Goal: Transaction & Acquisition: Obtain resource

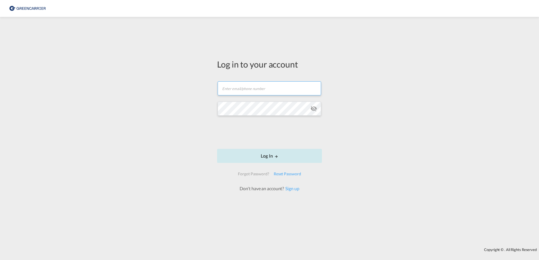
type input "OceanNovonesis.cph@scangl.com"
click at [296, 160] on button "Log In" at bounding box center [269, 156] width 105 height 14
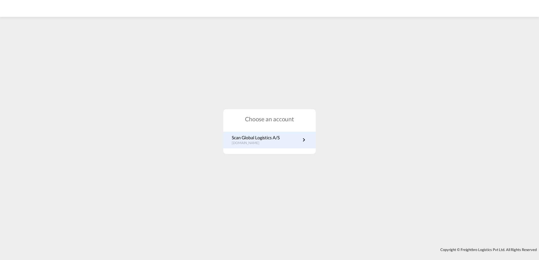
click at [272, 140] on p "Scan Global Logistics A/S" at bounding box center [256, 138] width 48 height 6
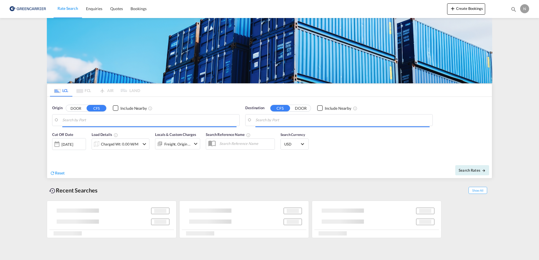
type input "[GEOGRAPHIC_DATA], [GEOGRAPHIC_DATA]"
type input "Laem Chabang, THLCH"
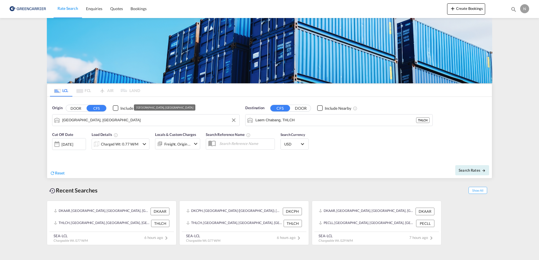
click at [163, 123] on input "[GEOGRAPHIC_DATA], [GEOGRAPHIC_DATA]" at bounding box center [149, 120] width 174 height 8
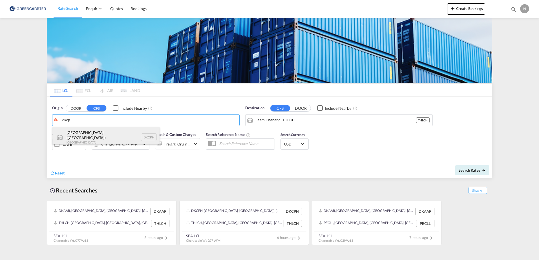
click at [126, 138] on div "[GEOGRAPHIC_DATA] ([GEOGRAPHIC_DATA]) Denmark DKCPH" at bounding box center [105, 137] width 107 height 20
type input "[GEOGRAPHIC_DATA] ([GEOGRAPHIC_DATA]), DKCPH"
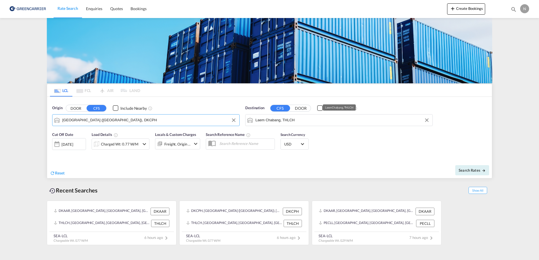
click at [296, 119] on input "Laem Chabang, THLCH" at bounding box center [342, 120] width 174 height 8
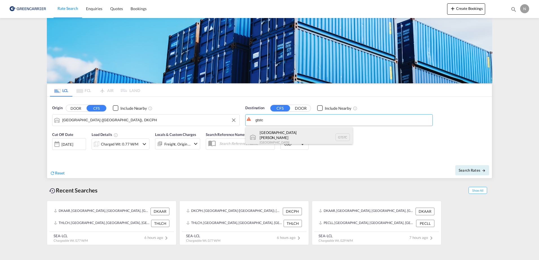
click at [306, 133] on div "[GEOGRAPHIC_DATA][PERSON_NAME] GTSTC" at bounding box center [298, 137] width 107 height 20
type input "Puerto Santo [PERSON_NAME], GTSTC"
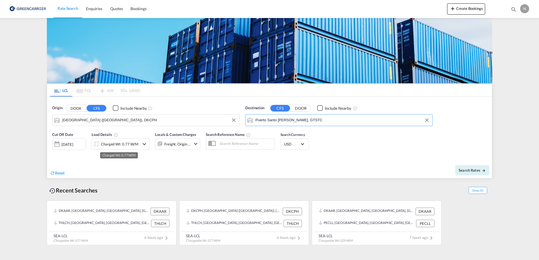
click at [118, 145] on div "Charged Wt: 0.77 W/M" at bounding box center [119, 144] width 37 height 8
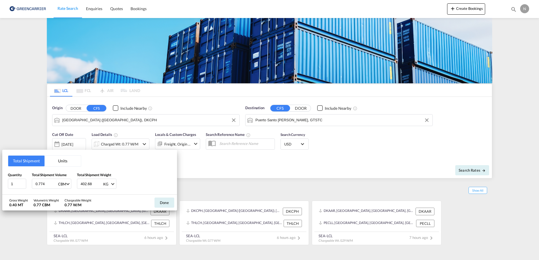
click at [47, 185] on input "0.774" at bounding box center [46, 184] width 23 height 10
click at [43, 185] on input "0.774" at bounding box center [46, 184] width 23 height 10
type input "0.288"
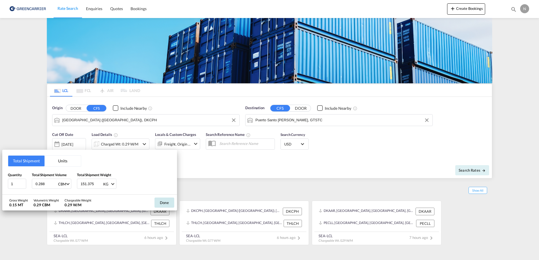
type input "151.375"
click at [162, 204] on button "Done" at bounding box center [164, 203] width 20 height 10
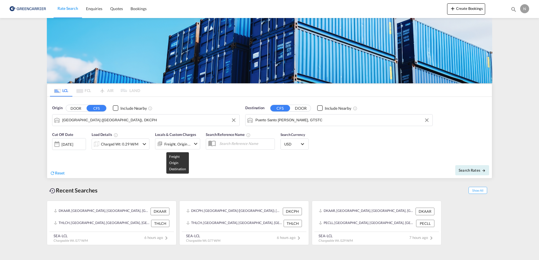
click at [172, 144] on div "Freight, Origin +1" at bounding box center [177, 144] width 26 height 8
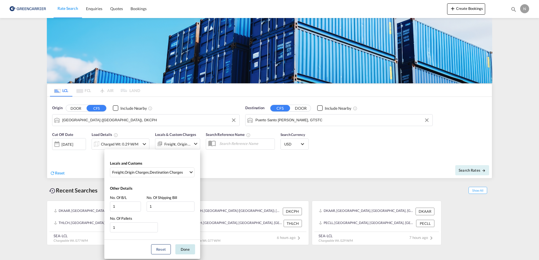
click at [188, 250] on button "Done" at bounding box center [185, 250] width 20 height 10
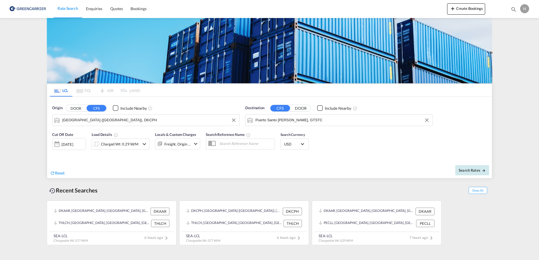
click at [478, 170] on span "Search Rates" at bounding box center [471, 170] width 27 height 5
type input "DKCPH to GTSTC / [DATE]"
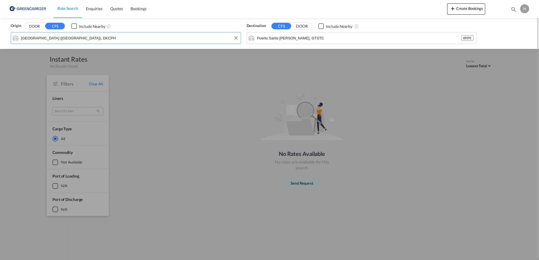
click at [139, 39] on input "[GEOGRAPHIC_DATA] ([GEOGRAPHIC_DATA]), DKCPH" at bounding box center [129, 38] width 217 height 8
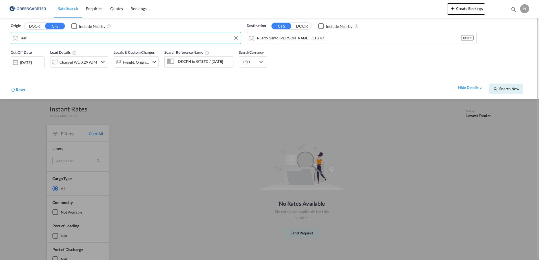
click at [25, 23] on button "DOOR" at bounding box center [35, 26] width 20 height 6
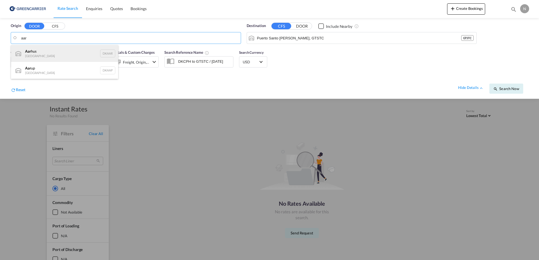
click at [83, 52] on div "Aar hus Denmark DKAAR" at bounding box center [64, 53] width 107 height 17
type input "[GEOGRAPHIC_DATA], [GEOGRAPHIC_DATA]"
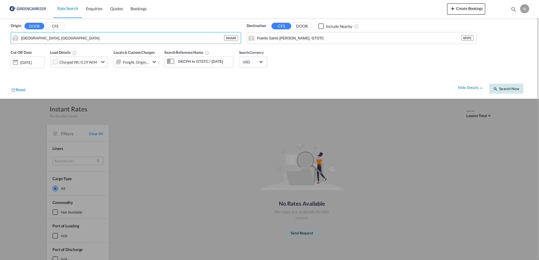
click at [502, 87] on span "Search Now" at bounding box center [506, 88] width 26 height 5
